Goal: Check status: Check status

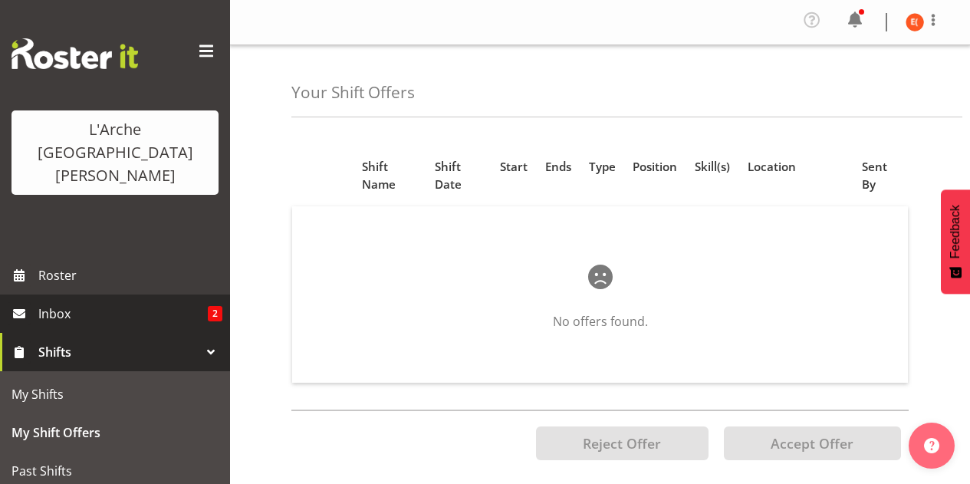
click at [142, 302] on span "Inbox" at bounding box center [123, 313] width 170 height 23
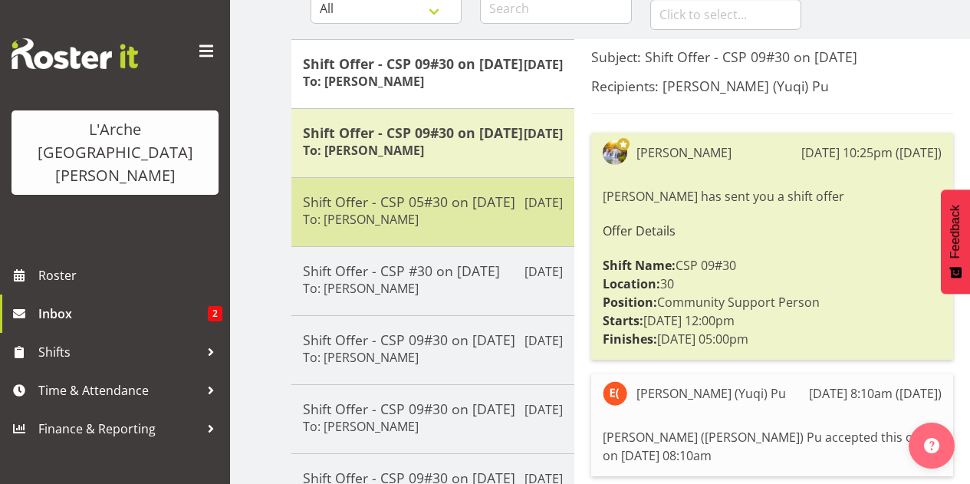
scroll to position [173, 0]
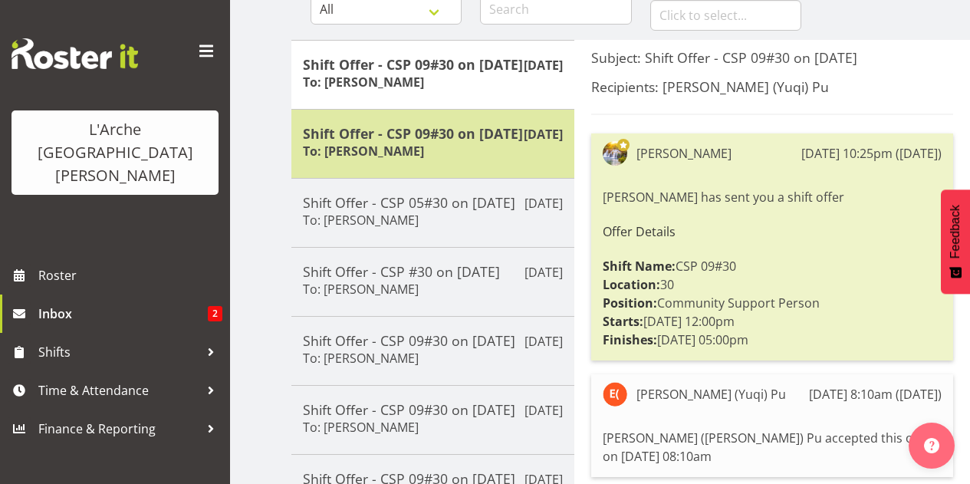
click at [464, 142] on h5 "Shift Offer - CSP 09#30 on [DATE]" at bounding box center [433, 133] width 260 height 17
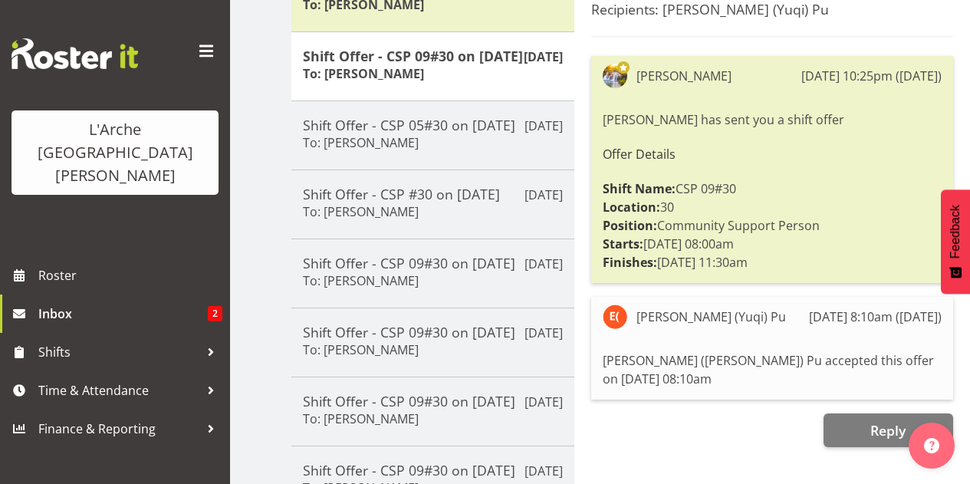
scroll to position [251, 0]
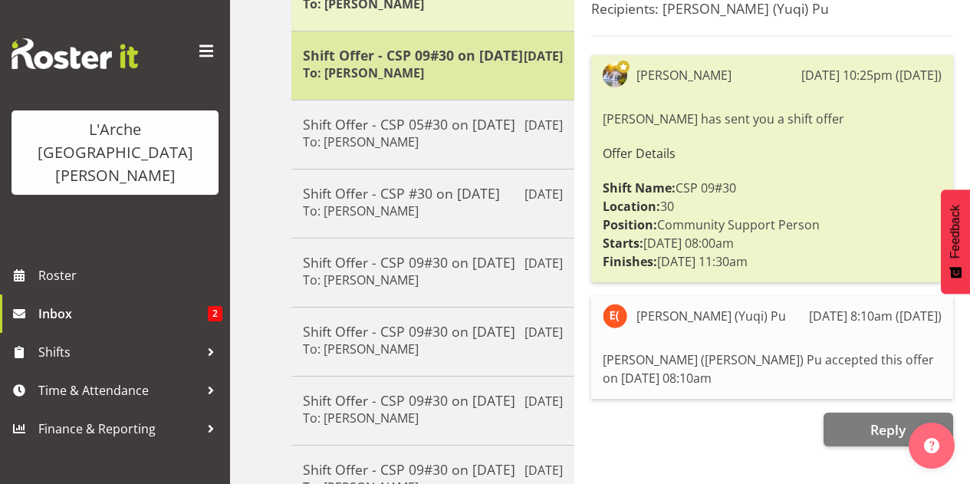
click at [433, 64] on h5 "Shift Offer - CSP 09#30 on [DATE]" at bounding box center [433, 55] width 260 height 17
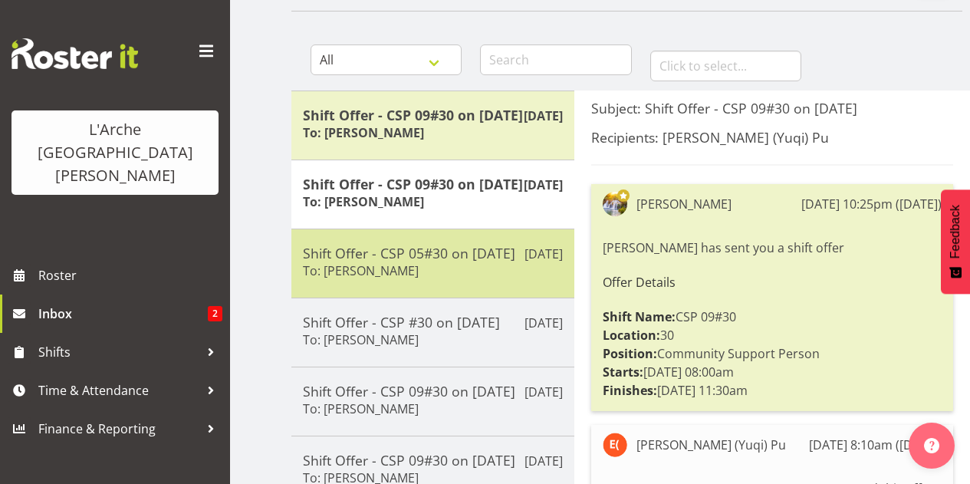
scroll to position [107, 0]
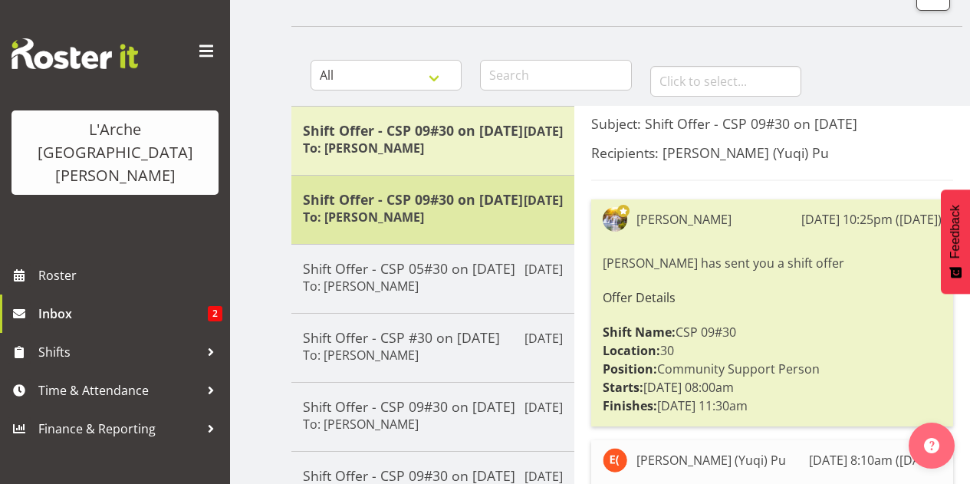
click at [440, 208] on h5 "Shift Offer - CSP 09#30 on 14/09/25" at bounding box center [433, 199] width 260 height 17
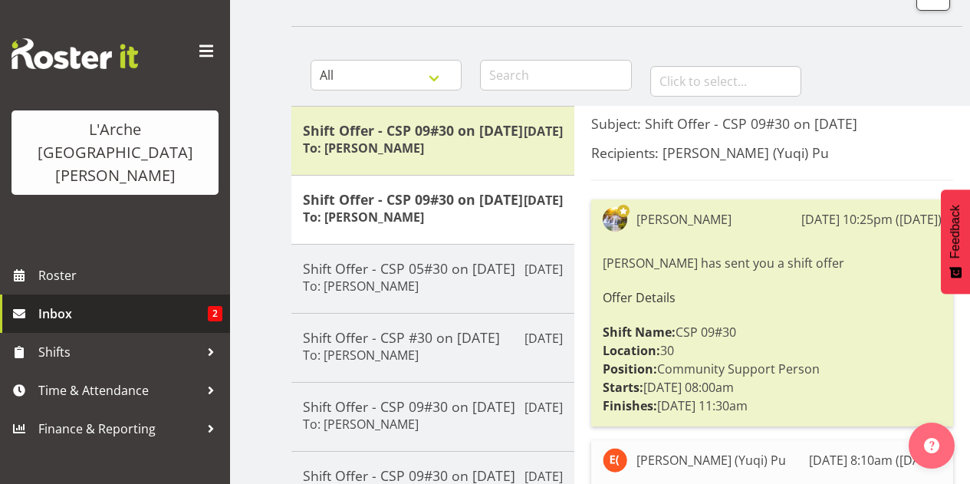
click at [87, 302] on span "Inbox" at bounding box center [123, 313] width 170 height 23
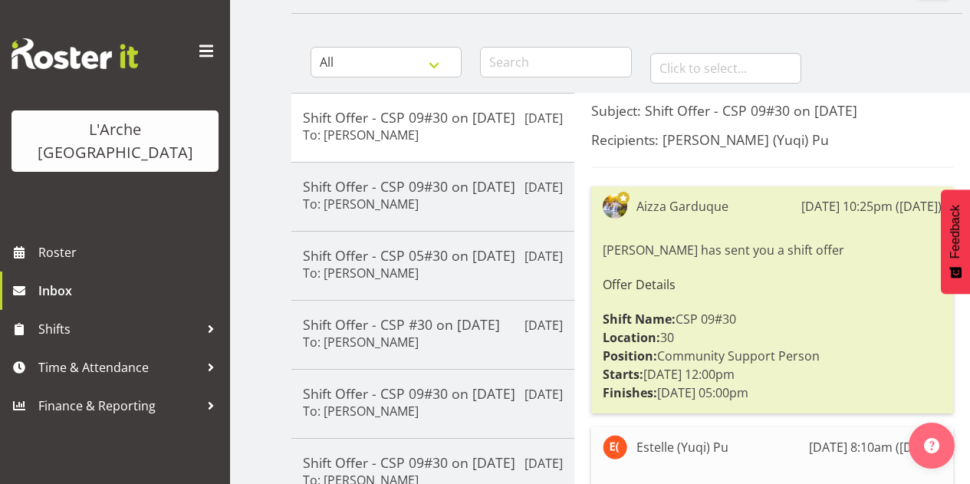
scroll to position [135, 0]
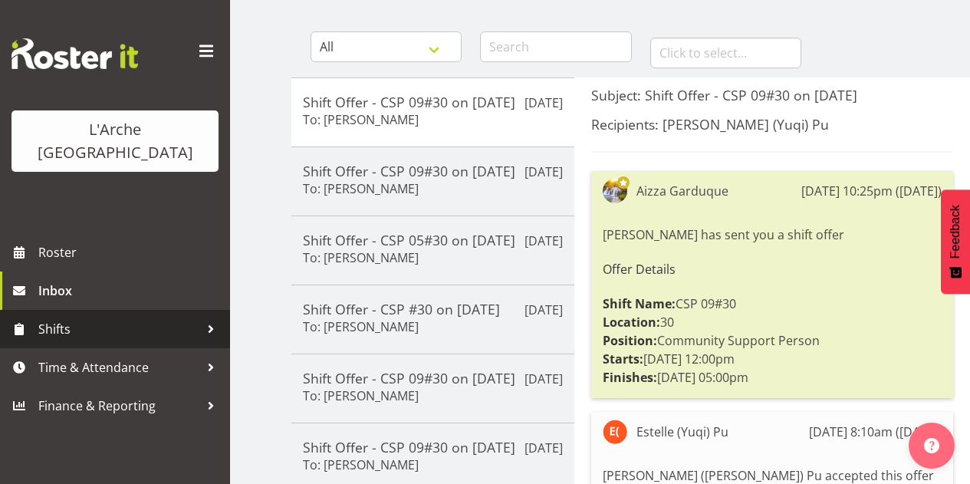
click at [124, 318] on span "Shifts" at bounding box center [118, 329] width 161 height 23
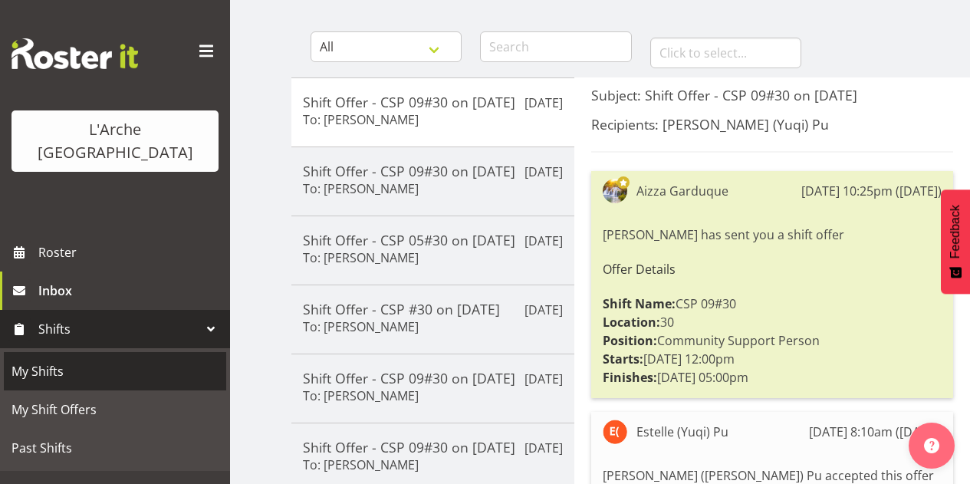
click at [86, 360] on span "My Shifts" at bounding box center [115, 371] width 207 height 23
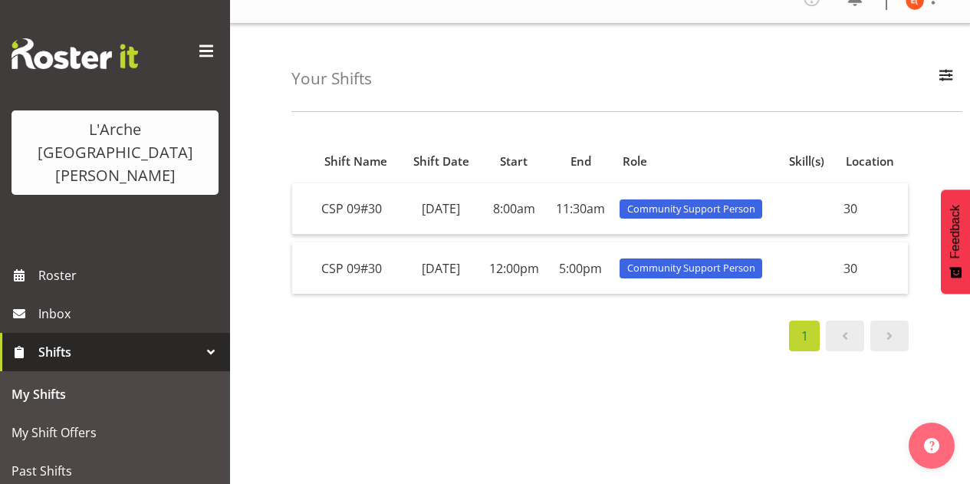
scroll to position [28, 0]
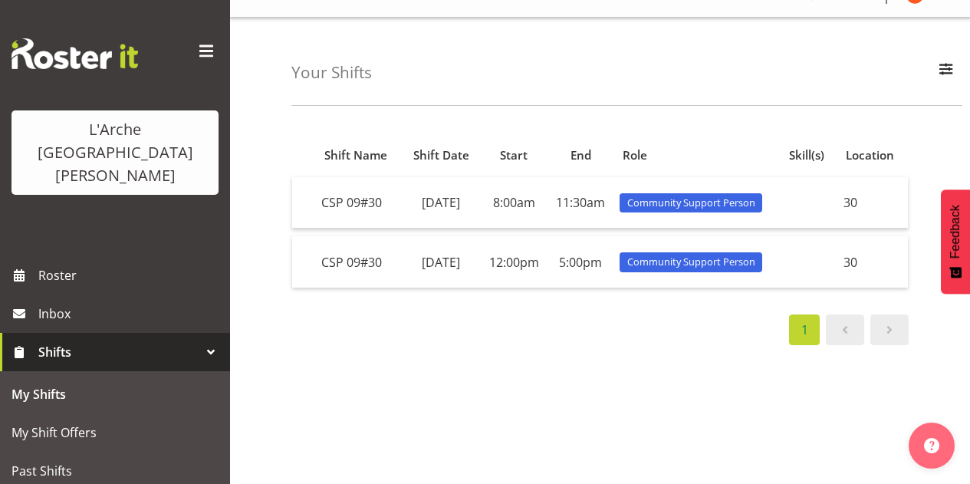
click at [617, 381] on div "Shift Name Shift Date Start End Role Skill(s) Location CSP 09#30 Sunday, 14th S…" at bounding box center [631, 424] width 679 height 614
